Goal: Find specific page/section: Find specific page/section

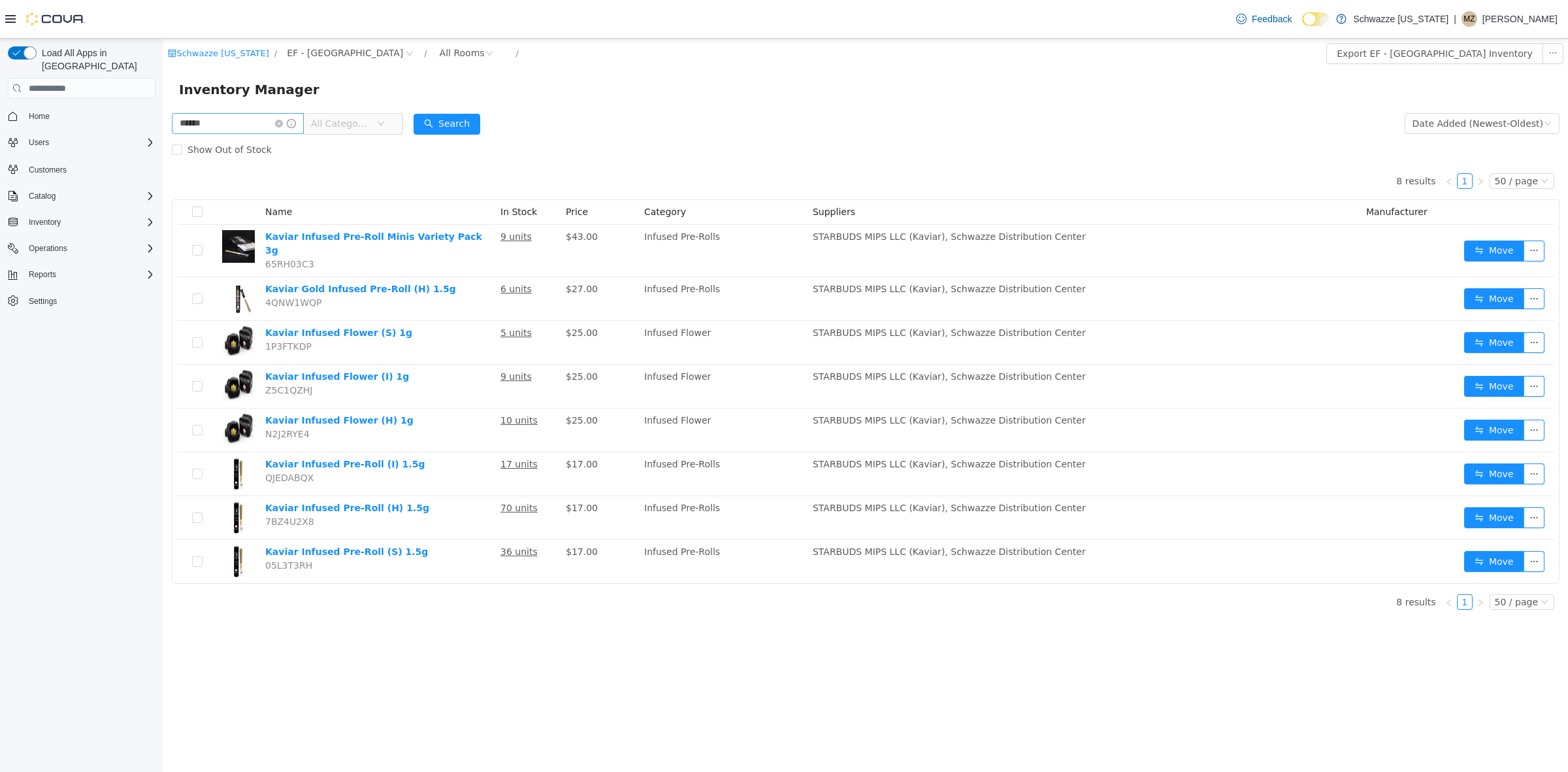
click at [163, 136] on html "Schwazze [US_STATE] / EF - [GEOGRAPHIC_DATA] / All Rooms / Export EF - [GEOGRAP…" at bounding box center [865, 405] width 1405 height 733
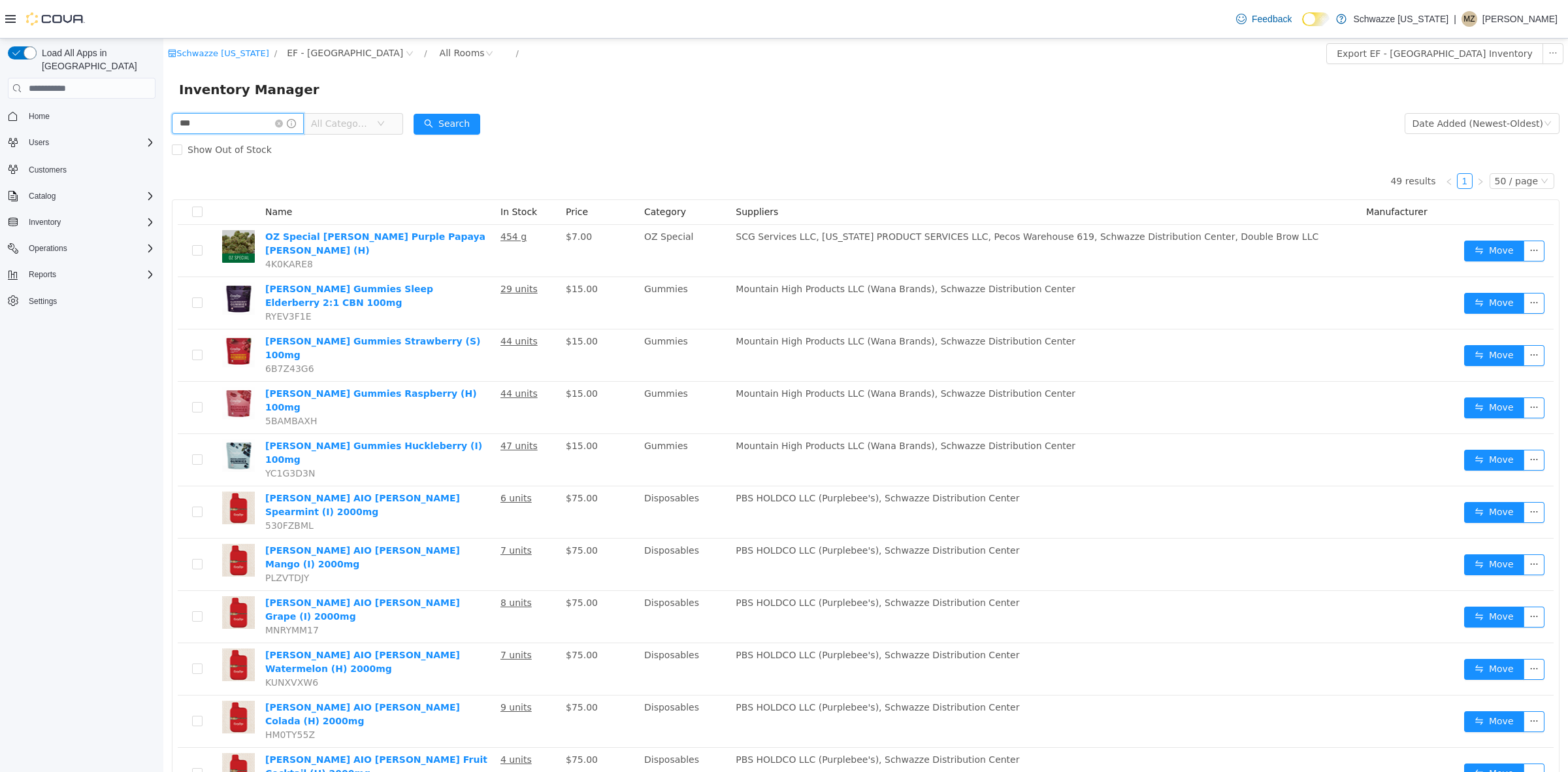
drag, startPoint x: 230, startPoint y: 125, endPoint x: 237, endPoint y: 132, distance: 9.9
click at [163, 123] on html "Schwazze [US_STATE] / EF - [GEOGRAPHIC_DATA] / All Rooms / Export EF - [GEOGRAP…" at bounding box center [865, 405] width 1405 height 733
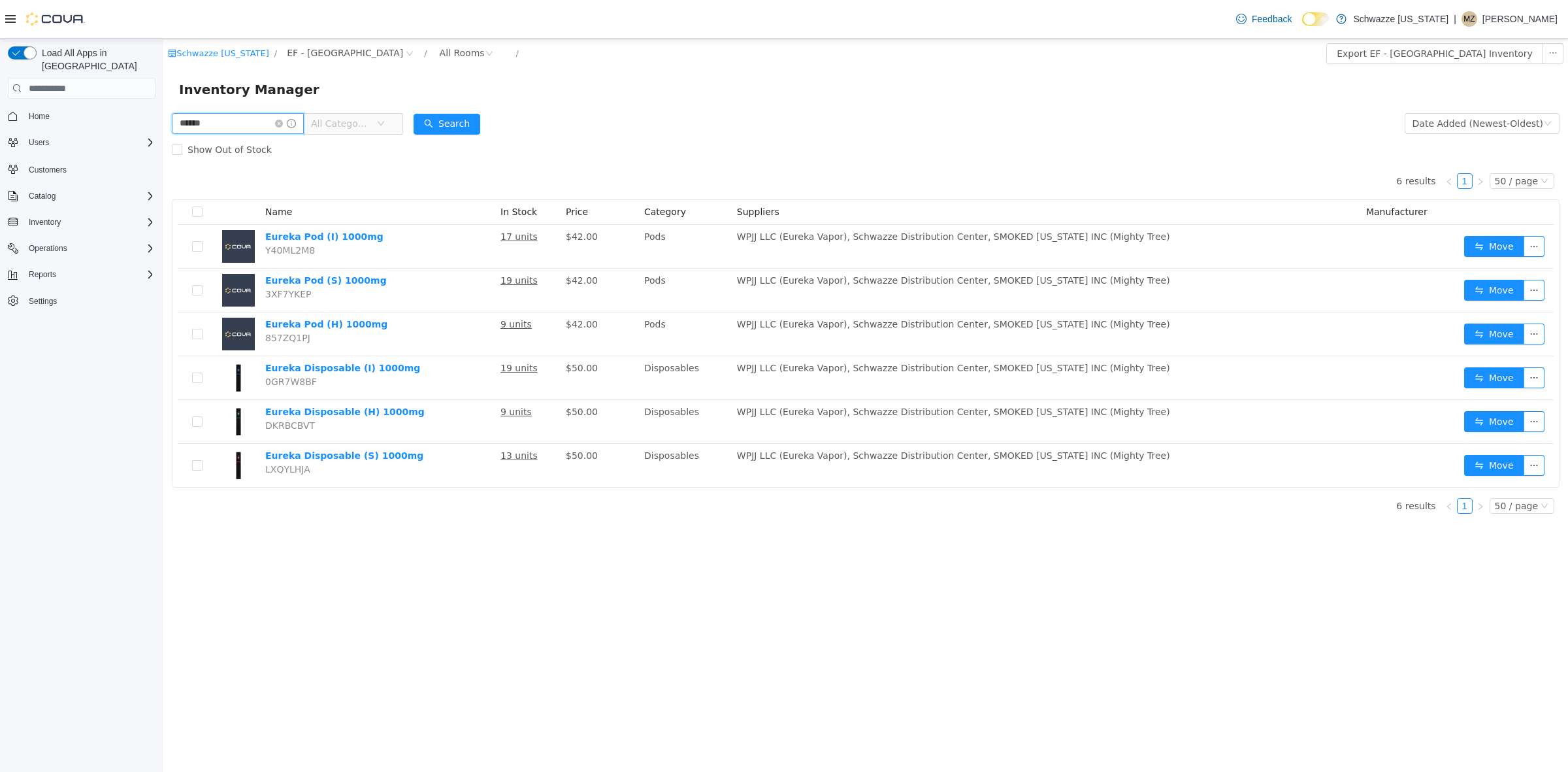
click at [163, 123] on html "Schwazze [US_STATE] / EF - [GEOGRAPHIC_DATA] / All Rooms / Export EF - [GEOGRAP…" at bounding box center [865, 405] width 1405 height 733
type input "*****"
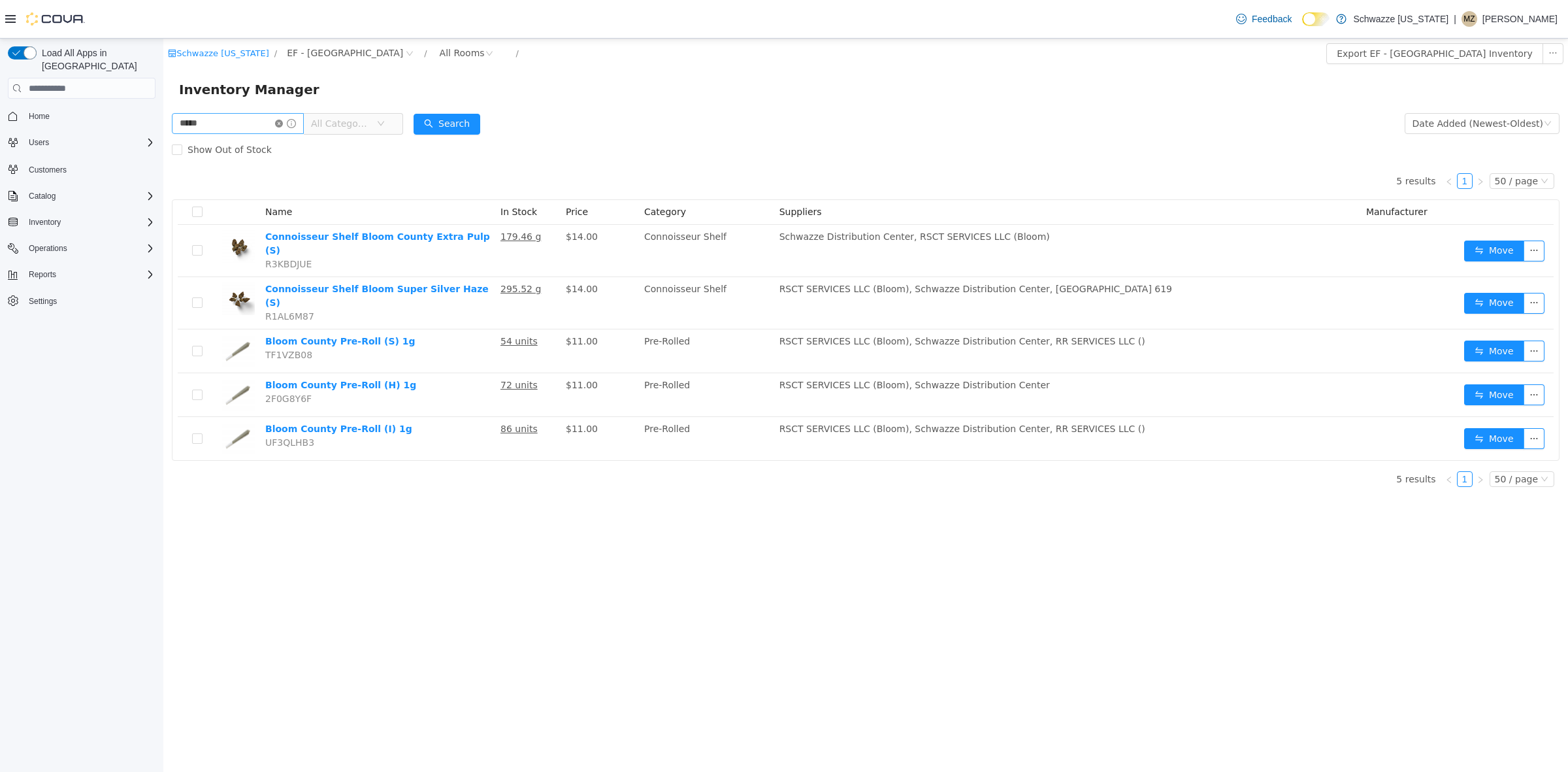
click at [283, 123] on icon "icon: close-circle" at bounding box center [279, 123] width 8 height 8
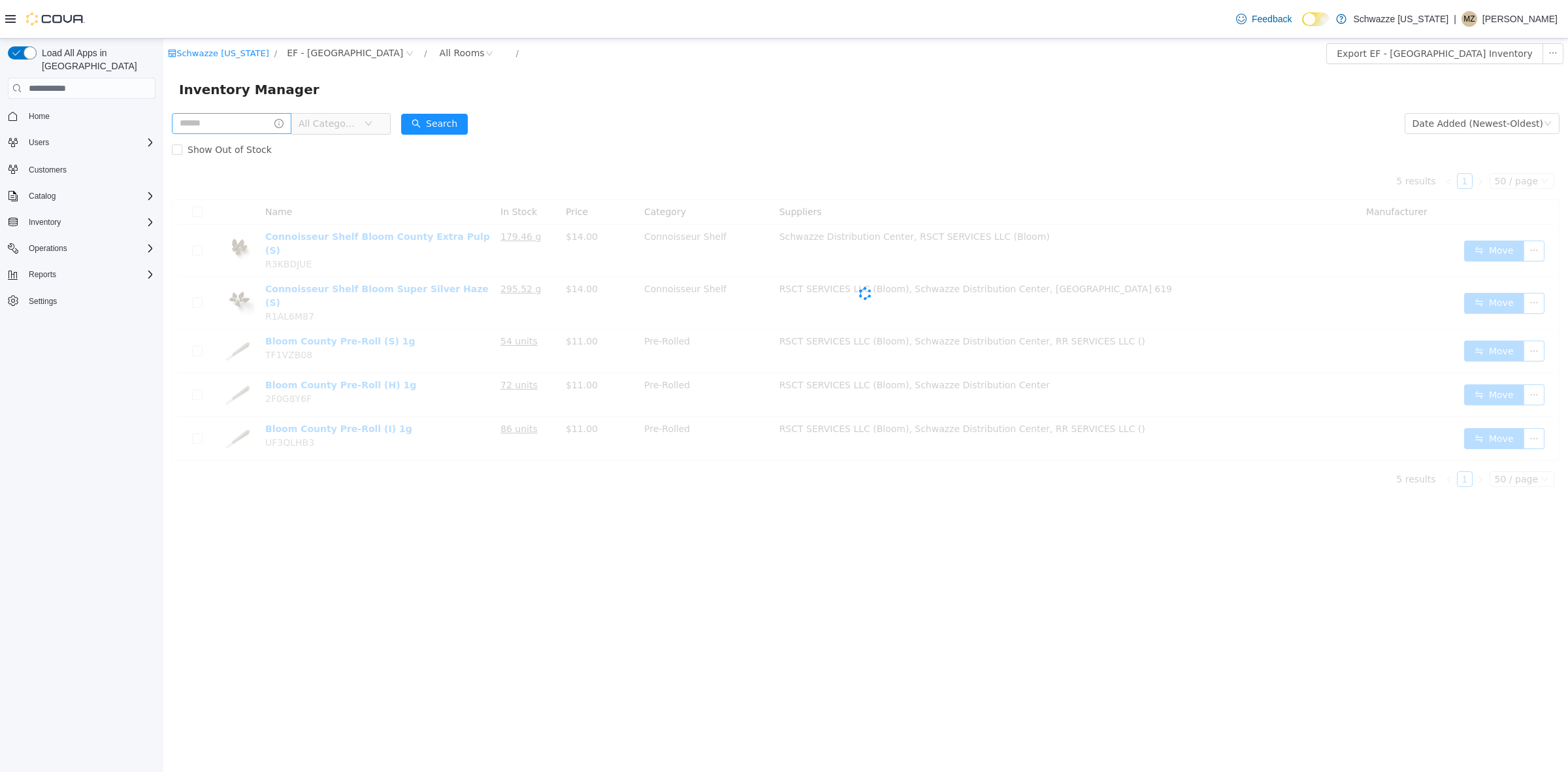
drag, startPoint x: 1223, startPoint y: 41, endPoint x: 965, endPoint y: 47, distance: 258.1
click at [886, 70] on div "Inventory Manager" at bounding box center [865, 89] width 1405 height 41
